Goal: Information Seeking & Learning: Learn about a topic

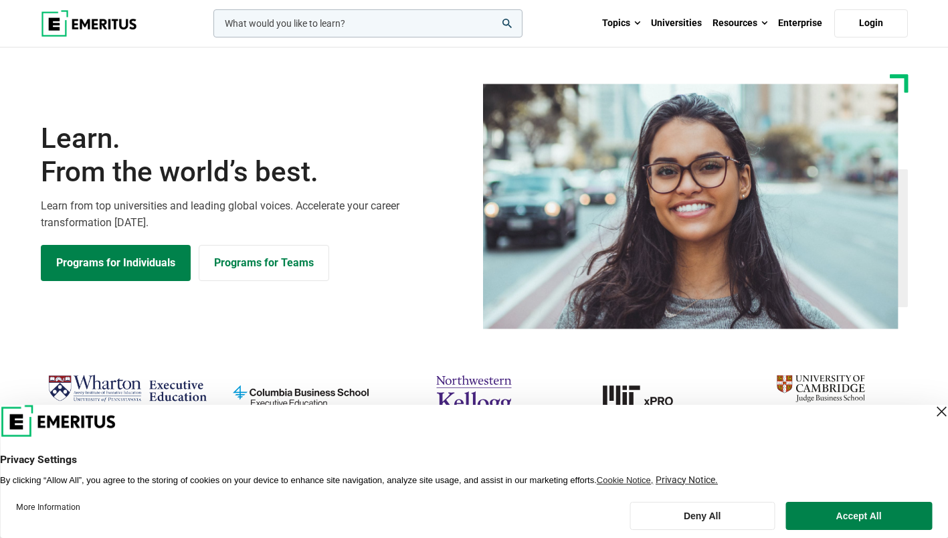
click at [750, 504] on button "Deny All" at bounding box center [702, 516] width 145 height 28
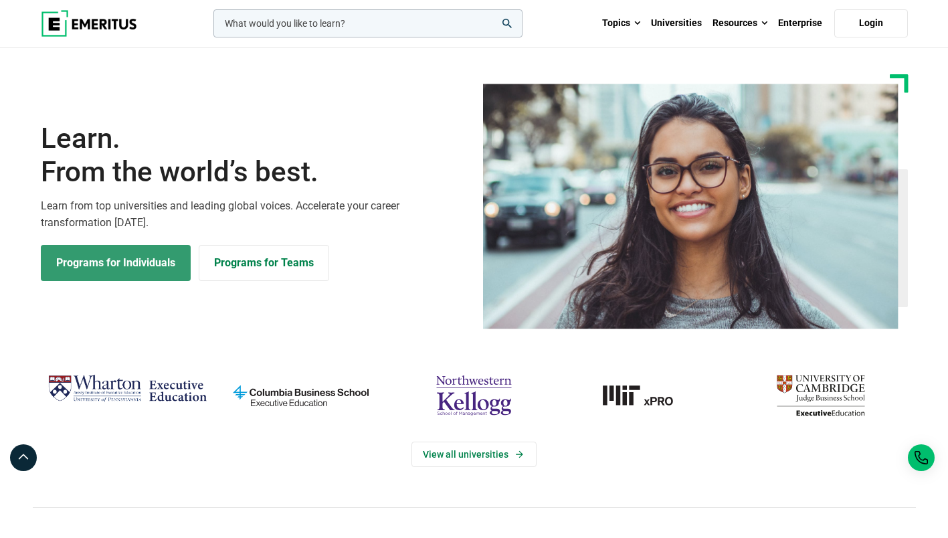
click at [153, 262] on link "Programs for Individuals" at bounding box center [116, 263] width 150 height 36
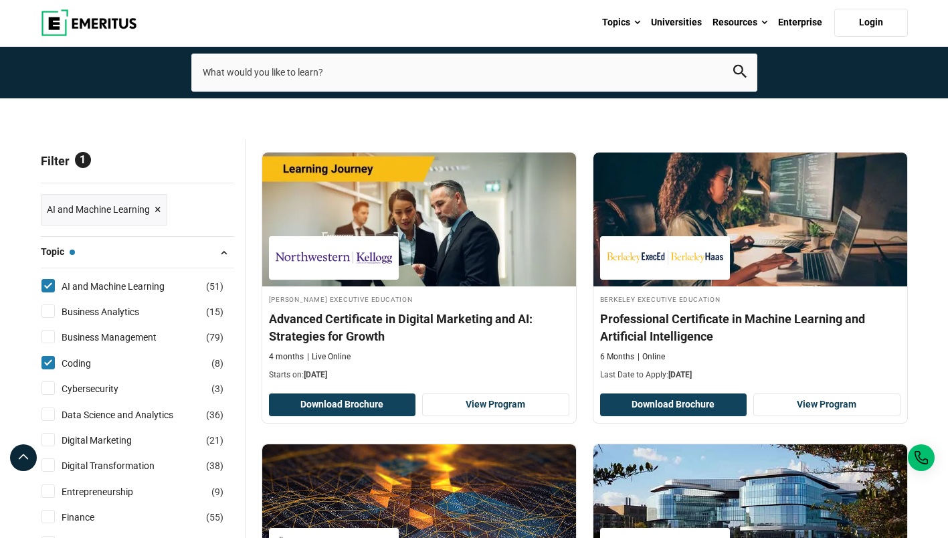
click at [50, 391] on input "Cybersecurity ( 3 )" at bounding box center [47, 387] width 13 height 13
checkbox input "true"
click at [51, 419] on input "Data Science and Analytics ( 36 )" at bounding box center [47, 413] width 13 height 13
checkbox input "true"
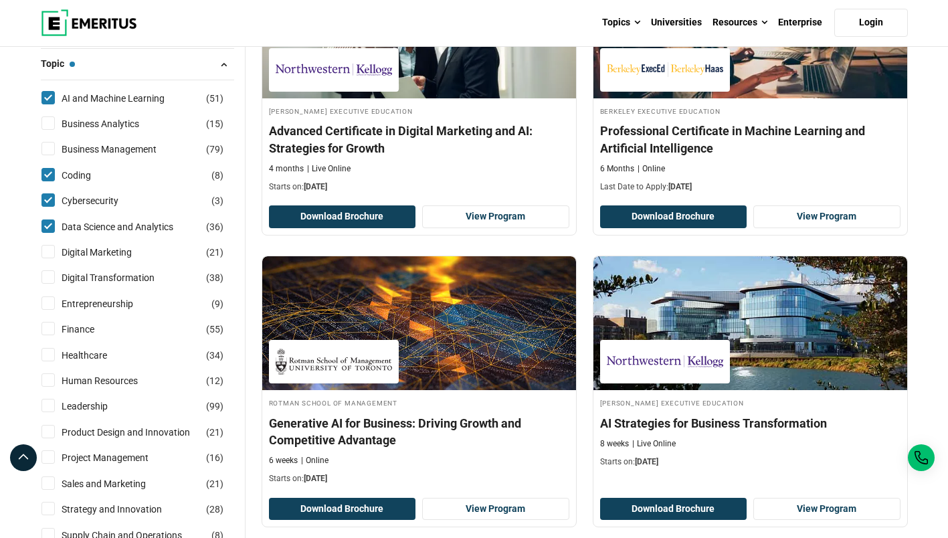
scroll to position [268, 0]
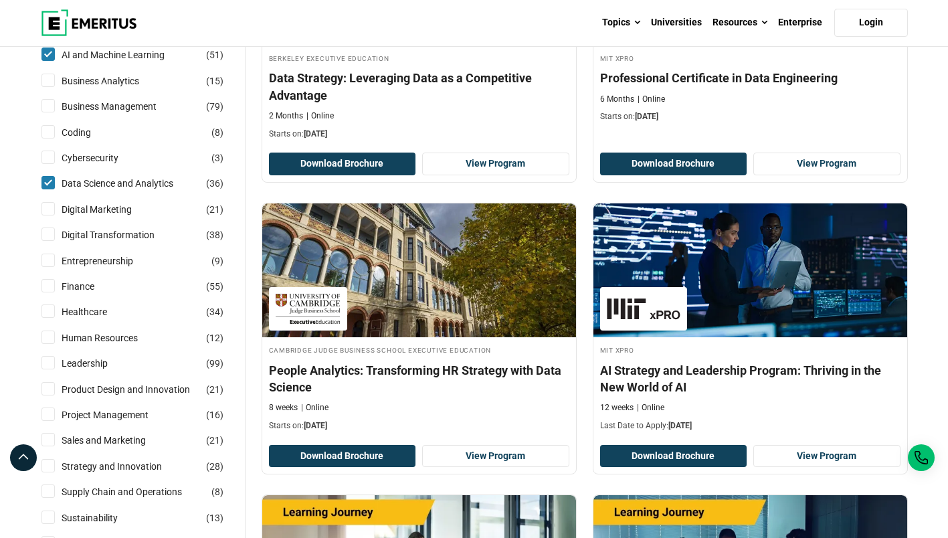
click at [48, 290] on input "Finance ( 55 )" at bounding box center [47, 285] width 13 height 13
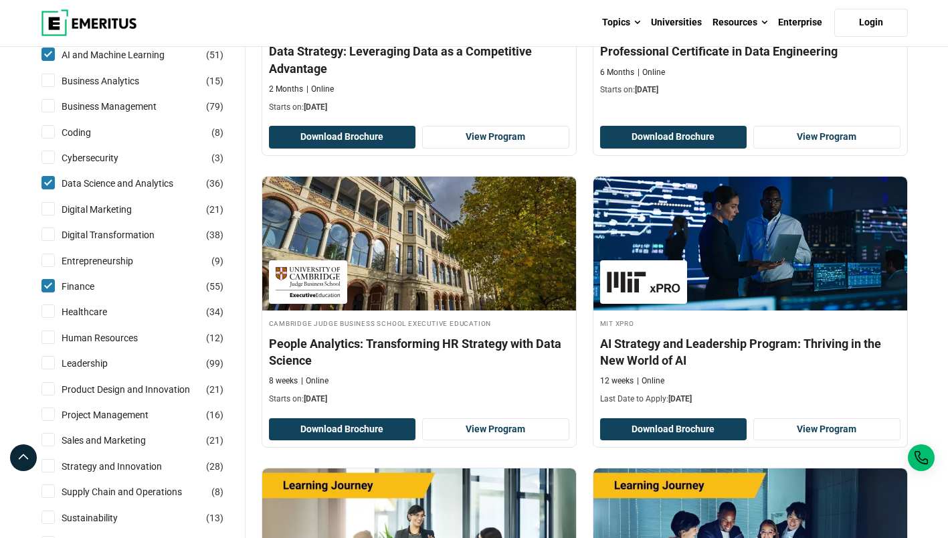
click at [48, 290] on input "Finance ( 55 )" at bounding box center [47, 285] width 13 height 13
checkbox input "false"
click at [48, 315] on input "Healthcare ( 34 )" at bounding box center [47, 310] width 13 height 13
checkbox input "true"
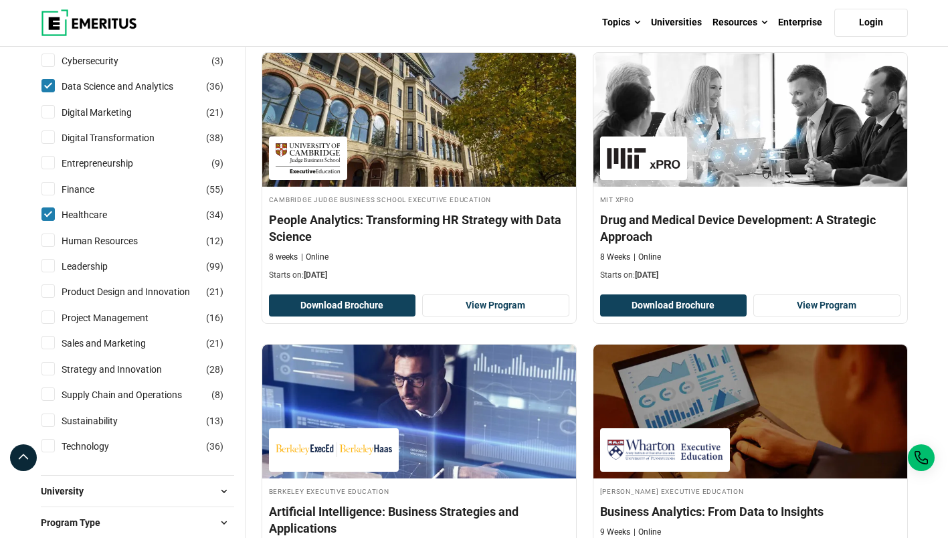
click at [50, 418] on input "Sustainability ( 13 )" at bounding box center [47, 419] width 13 height 13
checkbox input "true"
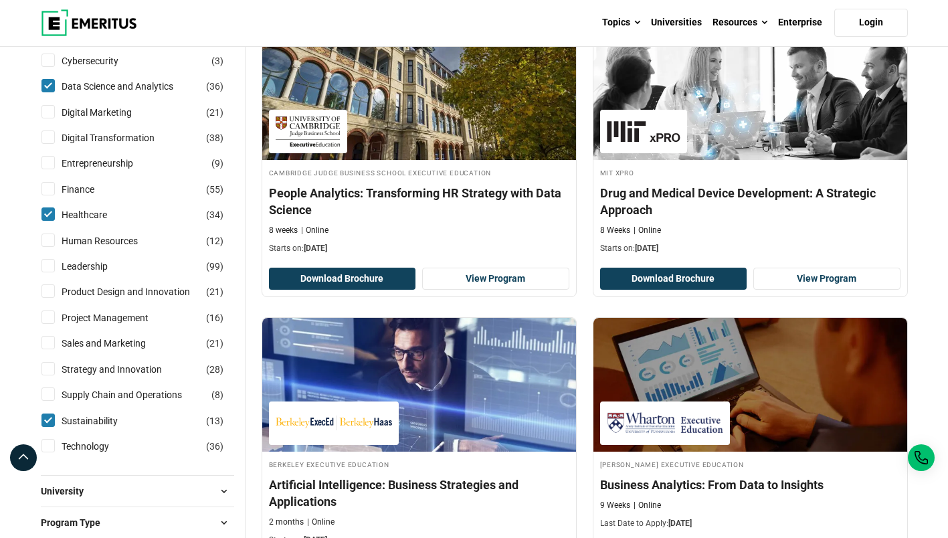
click at [47, 444] on input "Technology ( 36 )" at bounding box center [47, 445] width 13 height 13
checkbox input "true"
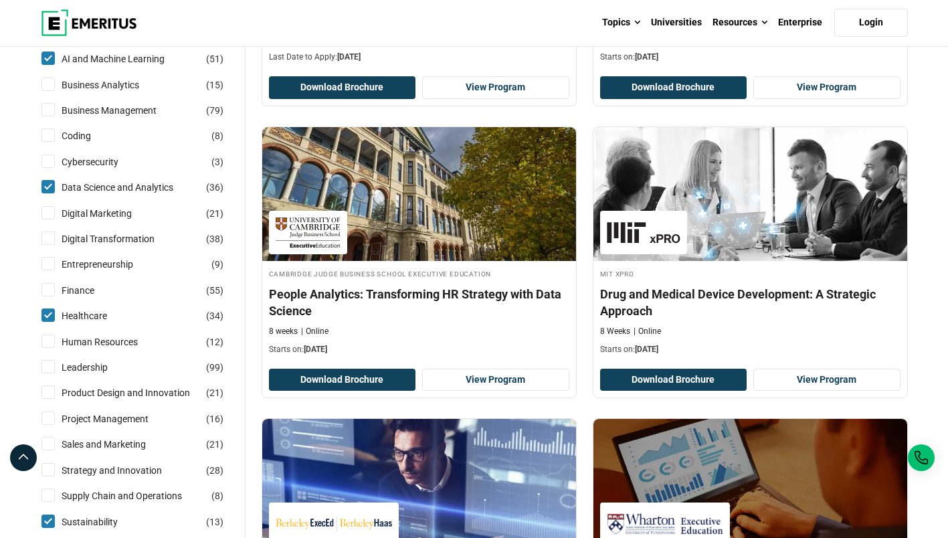
scroll to position [335, 0]
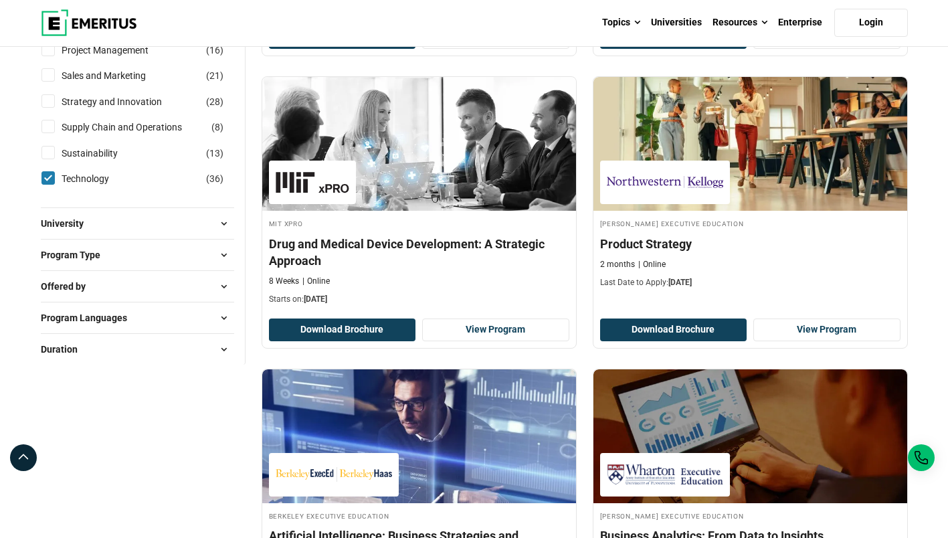
scroll to position [736, 0]
click at [100, 219] on button "University" at bounding box center [137, 223] width 193 height 20
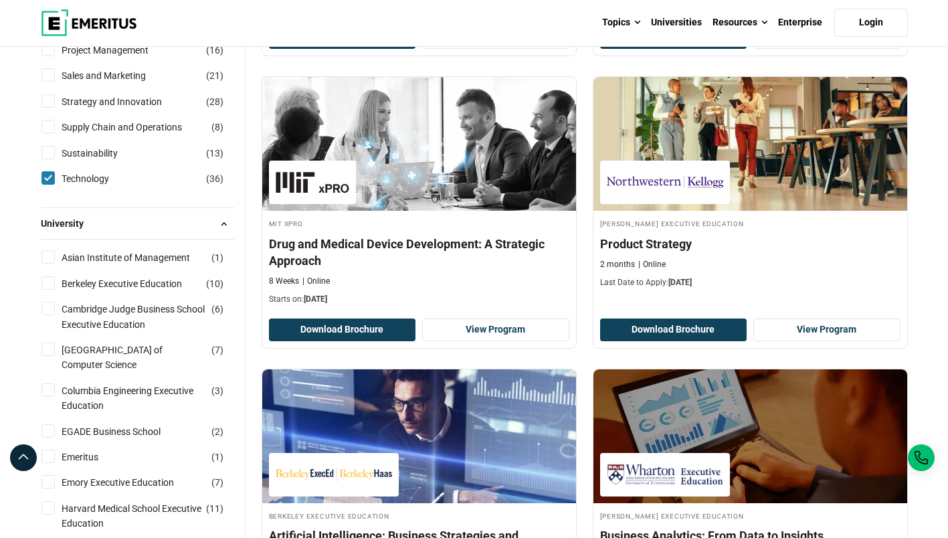
click at [100, 219] on button "University" at bounding box center [137, 223] width 193 height 20
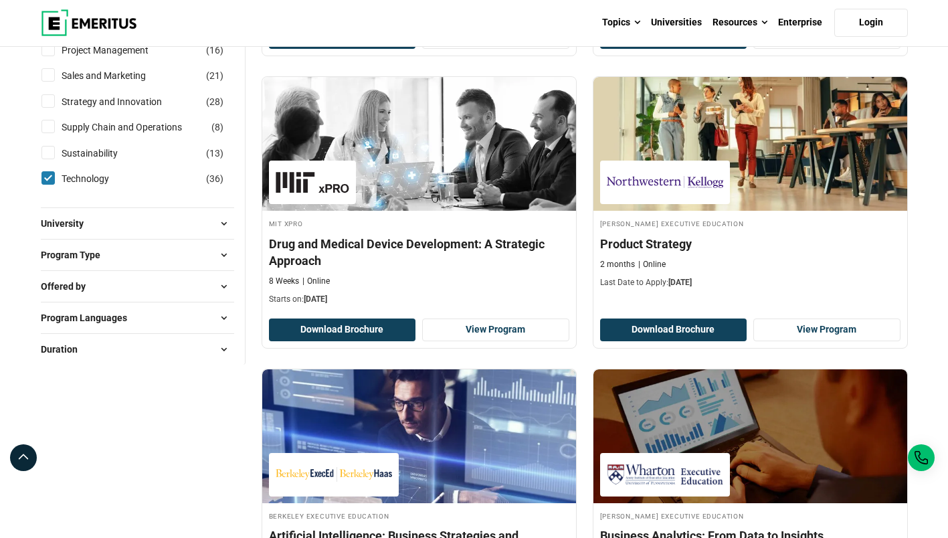
click at [106, 258] on span "Program Type" at bounding box center [76, 255] width 70 height 15
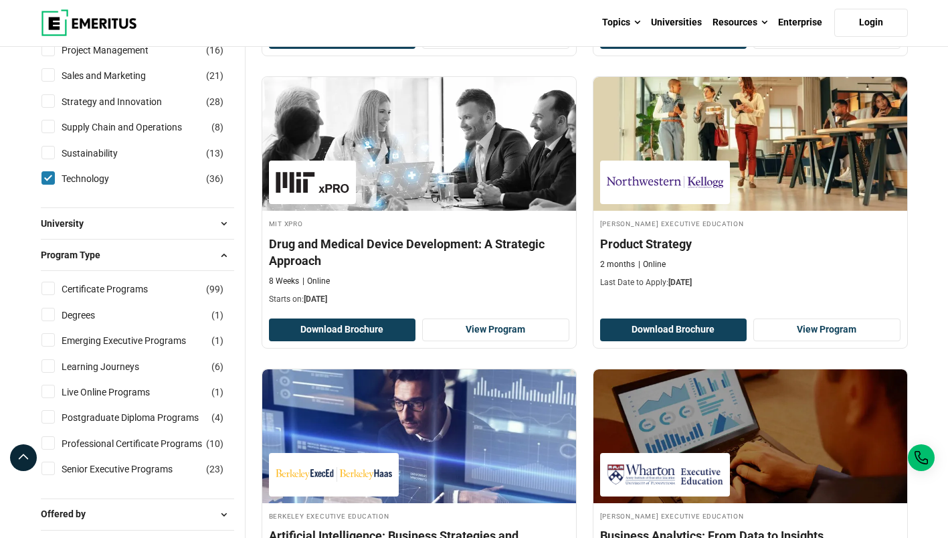
click at [108, 258] on span "Program Type" at bounding box center [76, 255] width 70 height 15
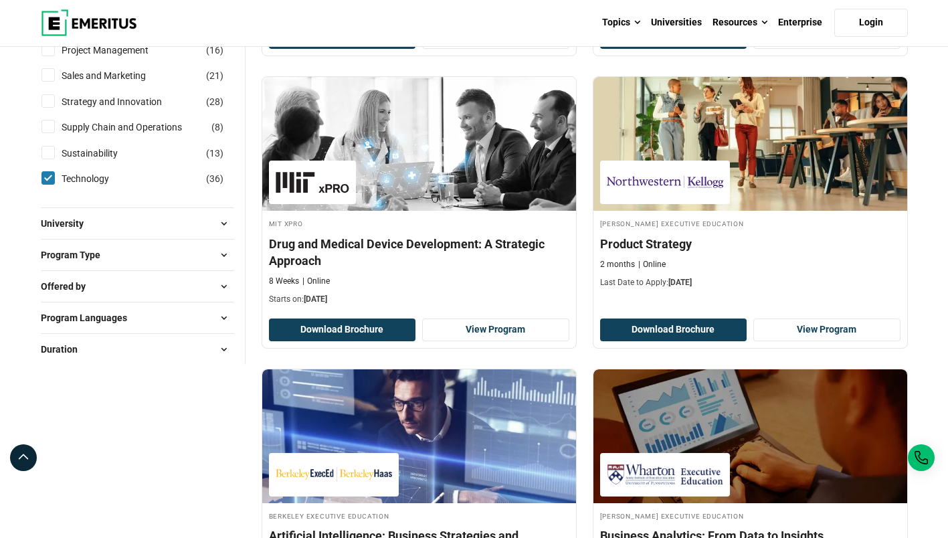
click at [115, 292] on button "Offered by" at bounding box center [137, 286] width 193 height 20
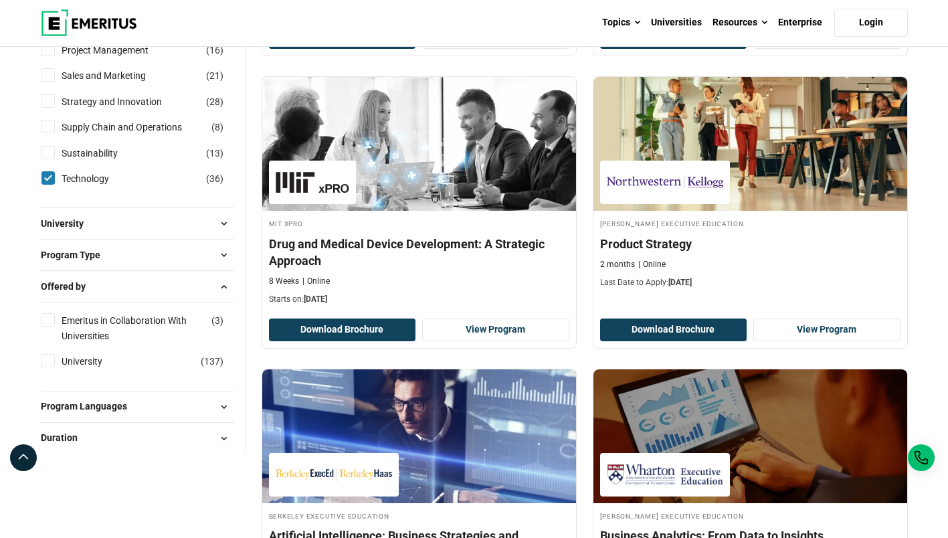
click at [115, 292] on button "Offered by" at bounding box center [137, 286] width 193 height 20
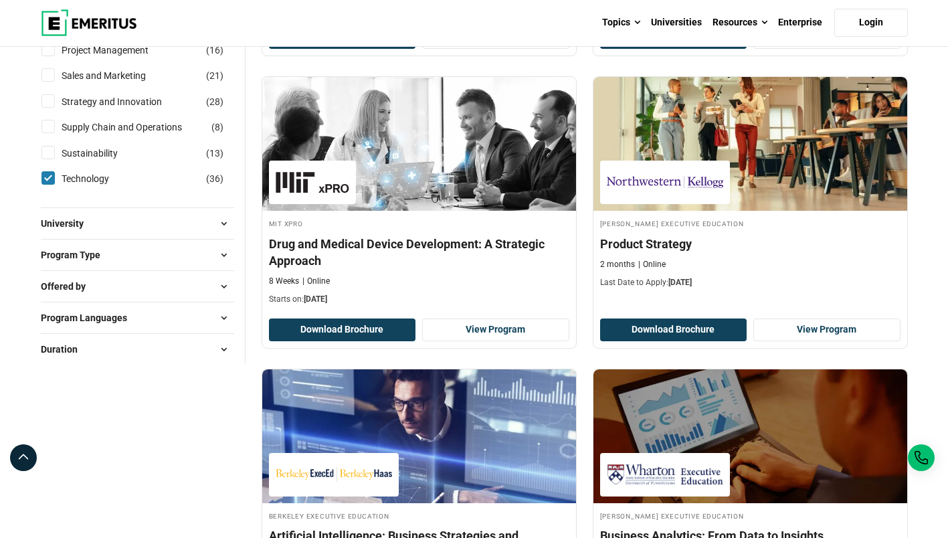
click at [124, 318] on span "Program Languages" at bounding box center [89, 317] width 97 height 15
click at [43, 373] on input "Portuguese ( 4 )" at bounding box center [47, 377] width 13 height 13
checkbox input "true"
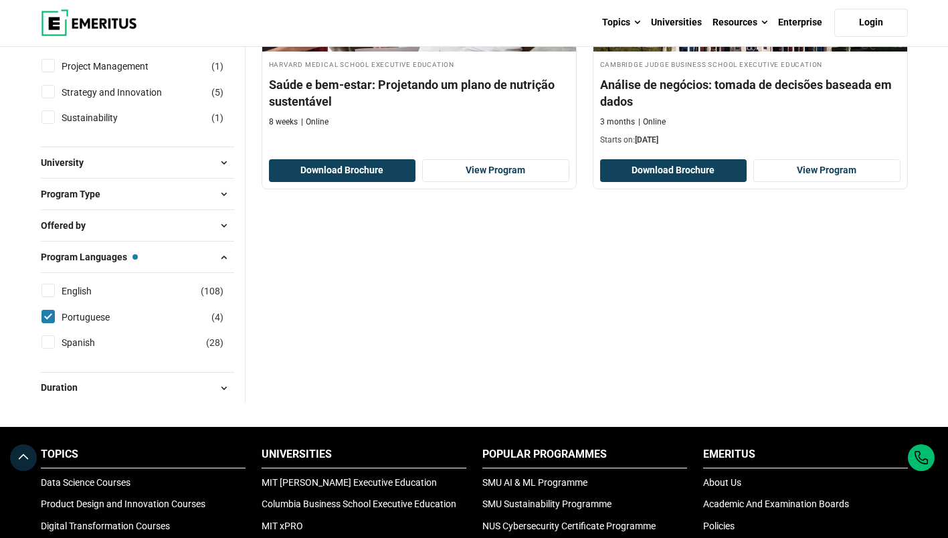
click at [45, 319] on input "Portuguese ( 4 )" at bounding box center [47, 316] width 13 height 13
checkbox input "false"
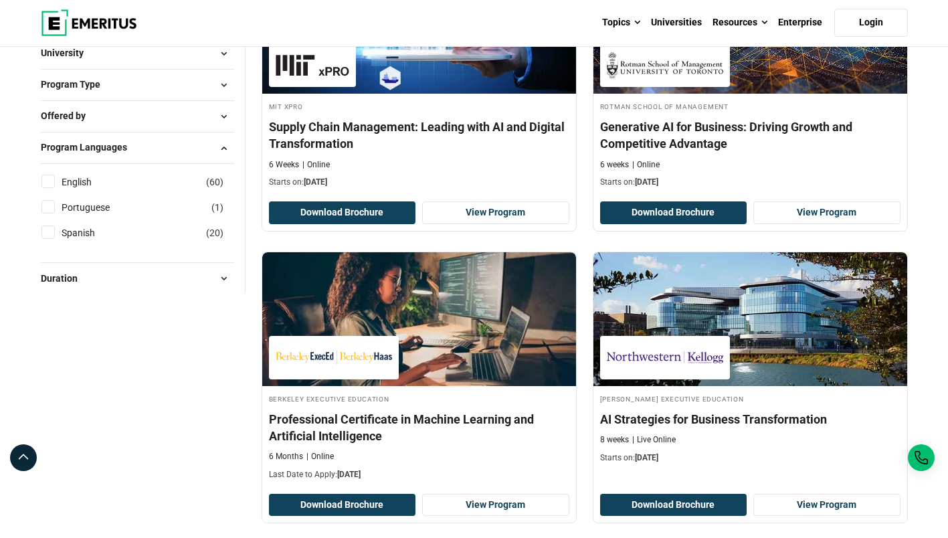
click at [48, 184] on input "English ( 60 )" at bounding box center [47, 181] width 13 height 13
checkbox input "true"
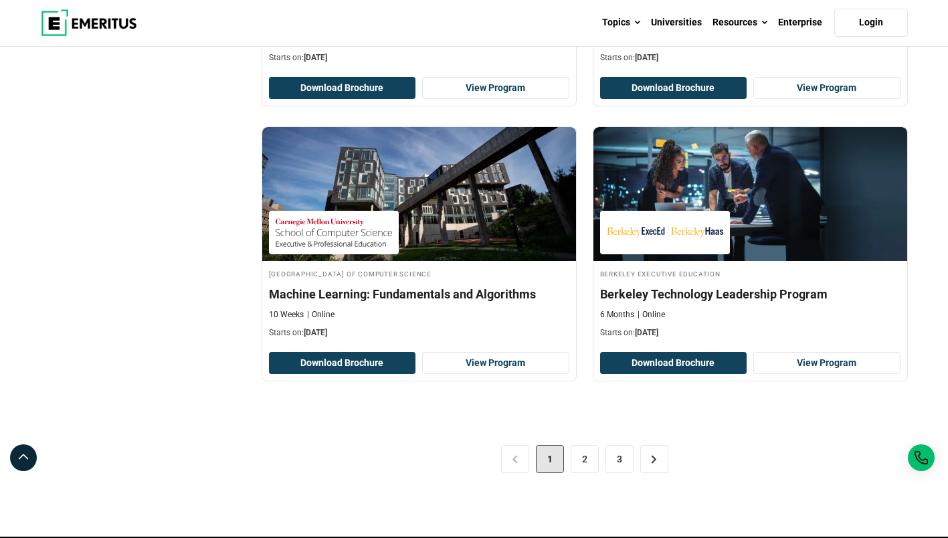
scroll to position [2676, 0]
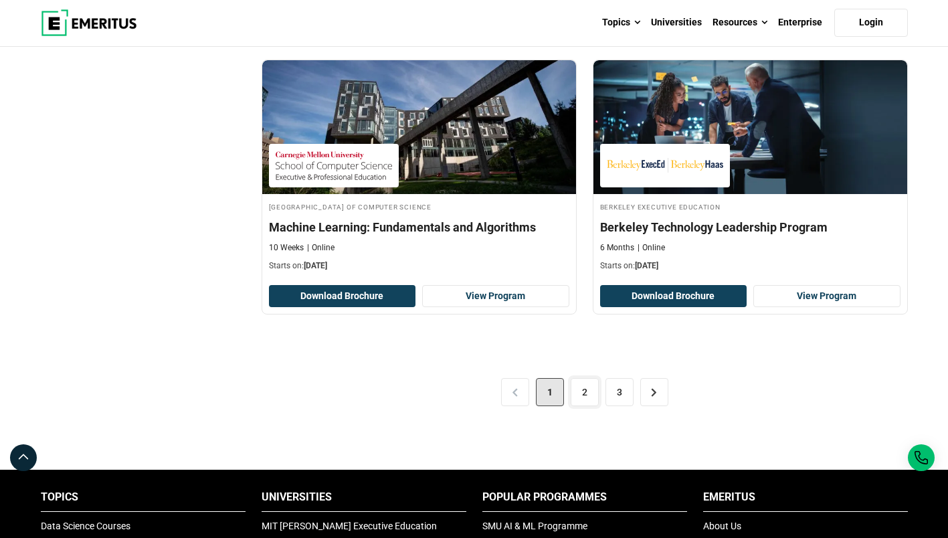
click at [588, 402] on link "2" at bounding box center [585, 392] width 28 height 28
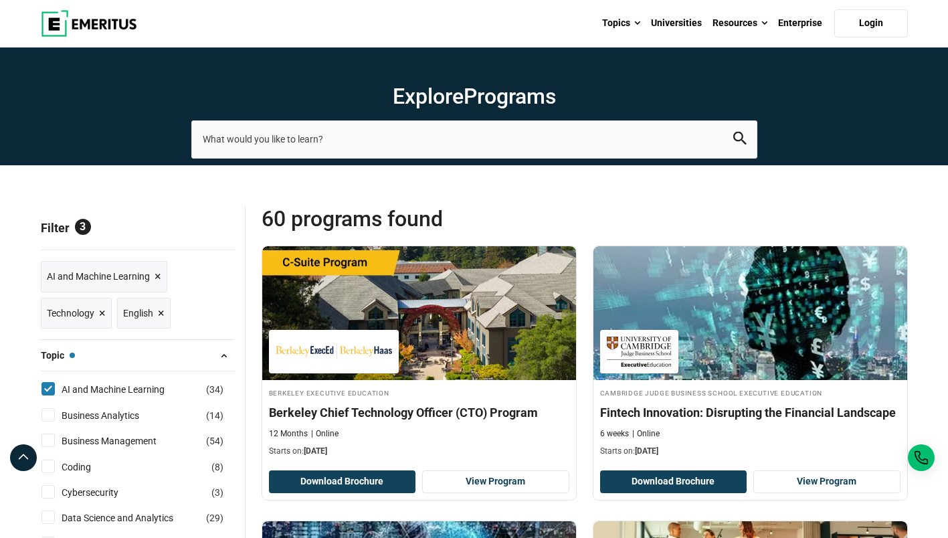
scroll to position [67, 0]
